Goal: Answer question/provide support: Share knowledge or assist other users

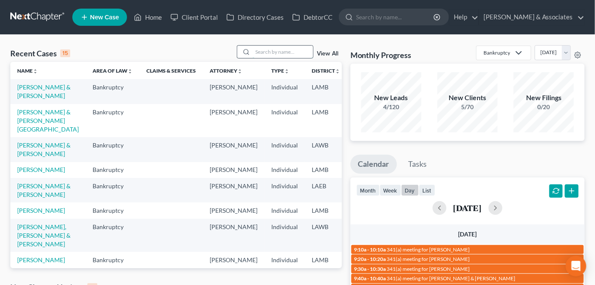
click at [276, 55] on input "search" at bounding box center [283, 52] width 60 height 12
type input "sierra"
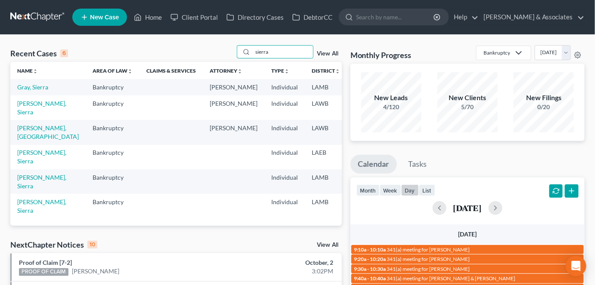
click at [24, 90] on link "Gray, Sierra" at bounding box center [32, 87] width 31 height 7
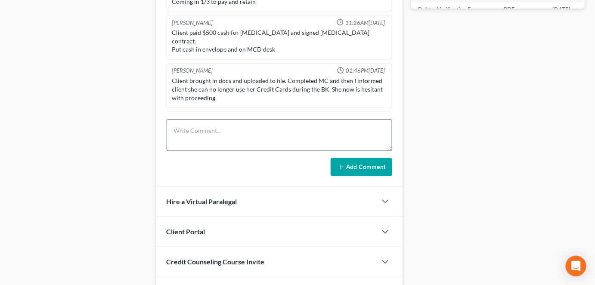
scroll to position [3058, 0]
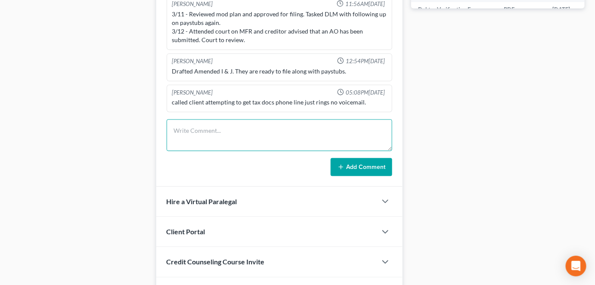
click at [231, 134] on textarea at bounding box center [280, 136] width 226 height 32
click at [208, 139] on textarea at bounding box center [280, 136] width 226 height 32
drag, startPoint x: 22, startPoint y: 130, endPoint x: 270, endPoint y: 131, distance: 248.5
click at [270, 131] on textarea at bounding box center [280, 136] width 226 height 32
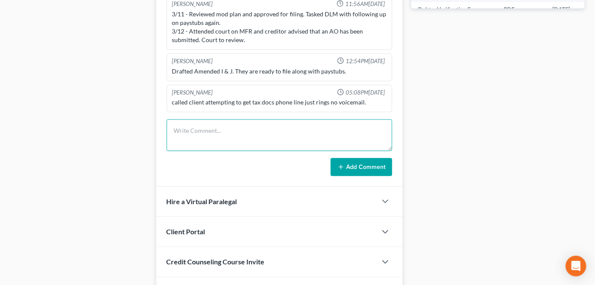
click at [270, 131] on textarea at bounding box center [280, 136] width 226 height 32
paste textarea "I had Sierra Gray call and this is the letter she just received. She said that …"
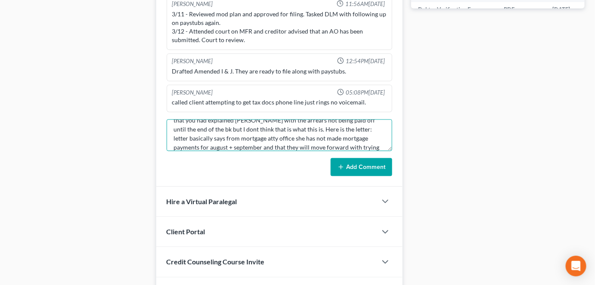
scroll to position [37, 0]
type textarea "CAP: I had Sierra Gray call and this is the letter she just received. She said …"
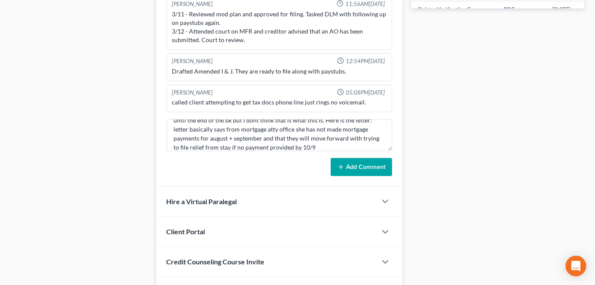
click at [335, 165] on button "Add Comment" at bounding box center [362, 167] width 62 height 18
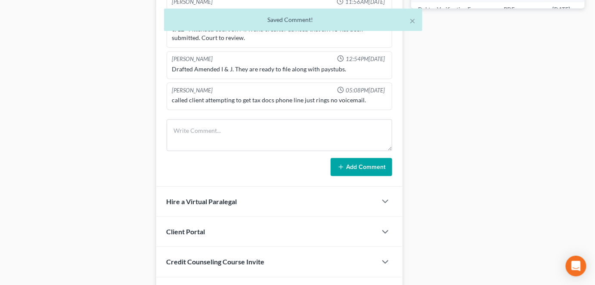
scroll to position [3141, 0]
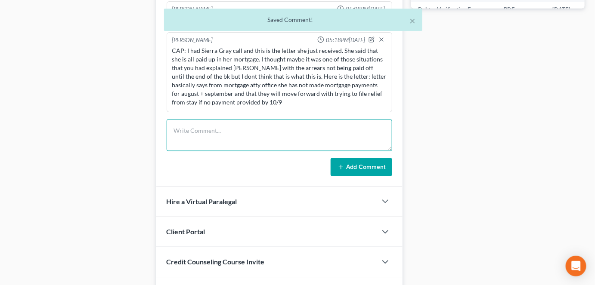
click at [286, 127] on textarea at bounding box center [280, 136] width 226 height 32
click at [266, 133] on textarea at bounding box center [280, 136] width 226 height 32
paste textarea "If client is stating this is not true ^, we need her proof of payments to mortg…"
click at [205, 131] on textarea "If client is stating this is not true ^, we need her proof of payments to mortg…" at bounding box center [280, 136] width 226 height 32
click at [186, 124] on textarea "If client is stating this is not true ^, we need her proof of payments to mortg…" at bounding box center [280, 136] width 226 height 32
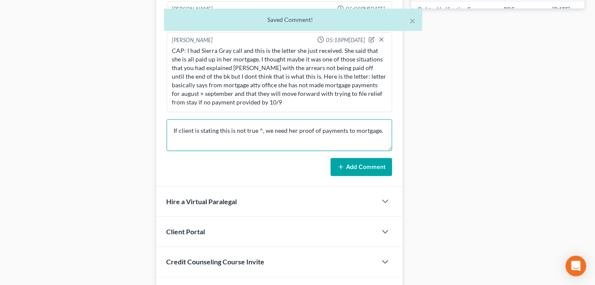
click at [358, 127] on textarea "If client is stating this is not true ^, we need her proof of payments to mortg…" at bounding box center [280, 136] width 226 height 32
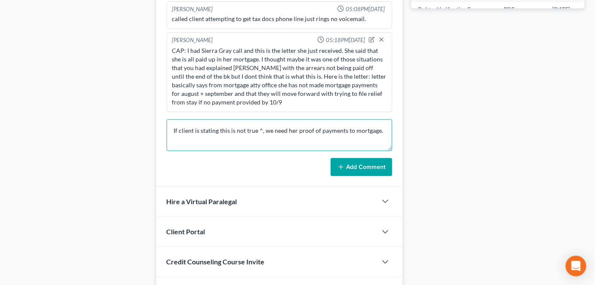
click at [391, 134] on textarea "If client is stating this is not true ^, we need her proof of payments to mortg…" at bounding box center [280, 136] width 226 height 32
type textarea "If client is stating this is not true ^, we need her proof of payments to mortg…"
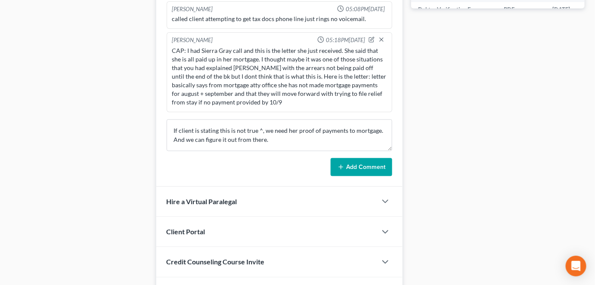
click at [355, 161] on button "Add Comment" at bounding box center [362, 167] width 62 height 18
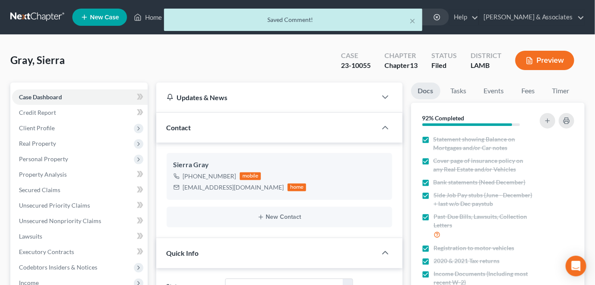
scroll to position [250, 0]
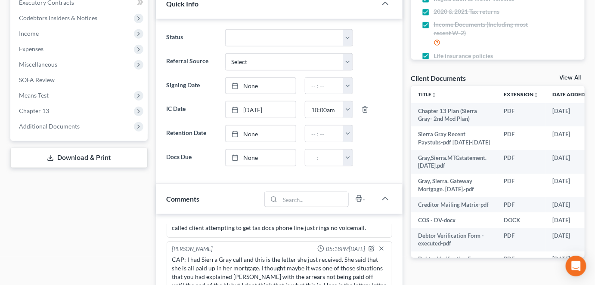
drag, startPoint x: 69, startPoint y: 125, endPoint x: 66, endPoint y: 140, distance: 15.7
click at [69, 124] on span "Additional Documents" at bounding box center [49, 126] width 61 height 7
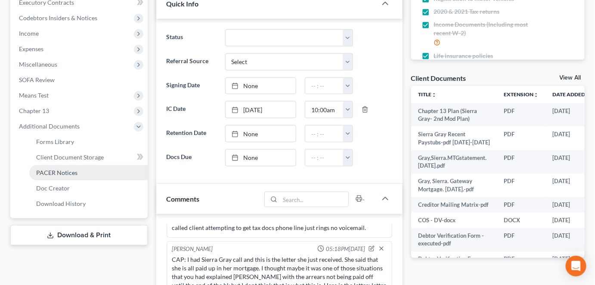
click at [68, 174] on span "PACER Notices" at bounding box center [56, 172] width 41 height 7
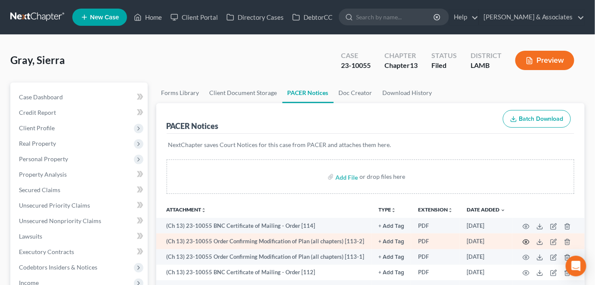
click at [528, 239] on icon "button" at bounding box center [526, 242] width 7 height 7
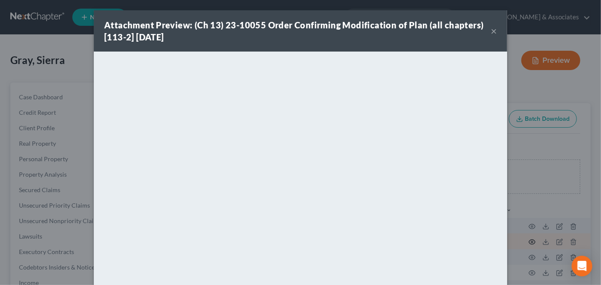
click at [526, 241] on div "Attachment Preview: (Ch 13) 23-10055 Order Confirming Modification of Plan (all…" at bounding box center [300, 142] width 601 height 285
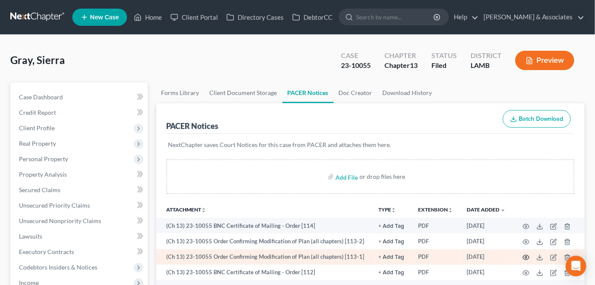
click at [531, 254] on td at bounding box center [548, 258] width 72 height 16
click at [527, 258] on circle "button" at bounding box center [526, 258] width 2 height 2
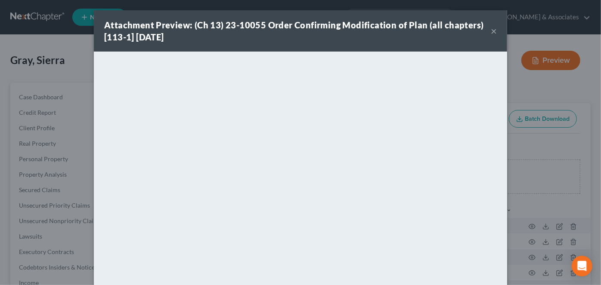
drag, startPoint x: 494, startPoint y: 36, endPoint x: 491, endPoint y: 29, distance: 7.3
click at [495, 36] on div "Attachment Preview: (Ch 13) 23-10055 Order Confirming Modification of Plan (all…" at bounding box center [300, 30] width 413 height 41
click at [495, 30] on div "Attachment Preview: (Ch 13) 23-10055 Order Confirming Modification of Plan (all…" at bounding box center [300, 30] width 413 height 41
click at [491, 29] on button "×" at bounding box center [494, 31] width 6 height 10
